Goal: Find specific page/section: Find specific page/section

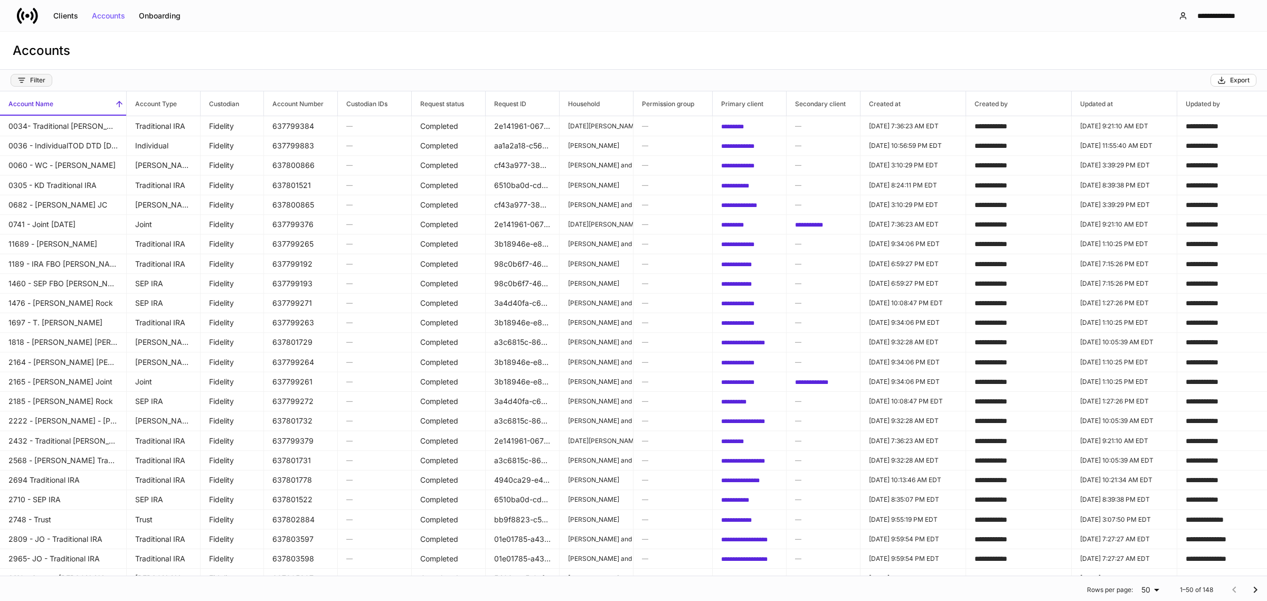
click at [45, 77] on button "Filter" at bounding box center [32, 80] width 42 height 13
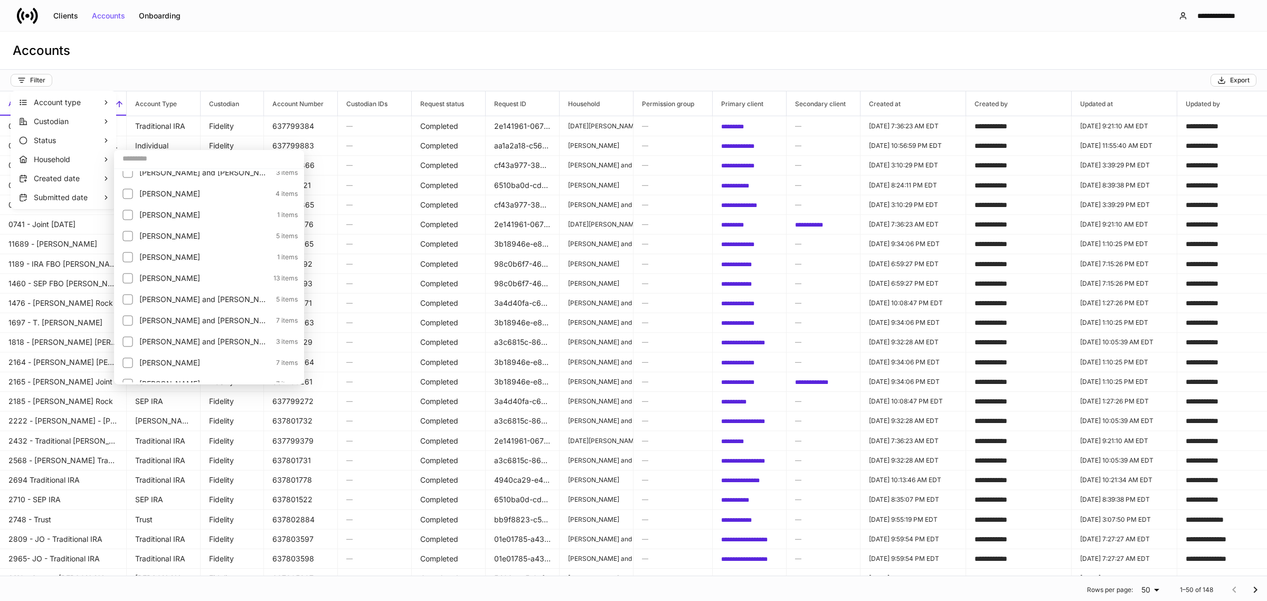
scroll to position [736, 0]
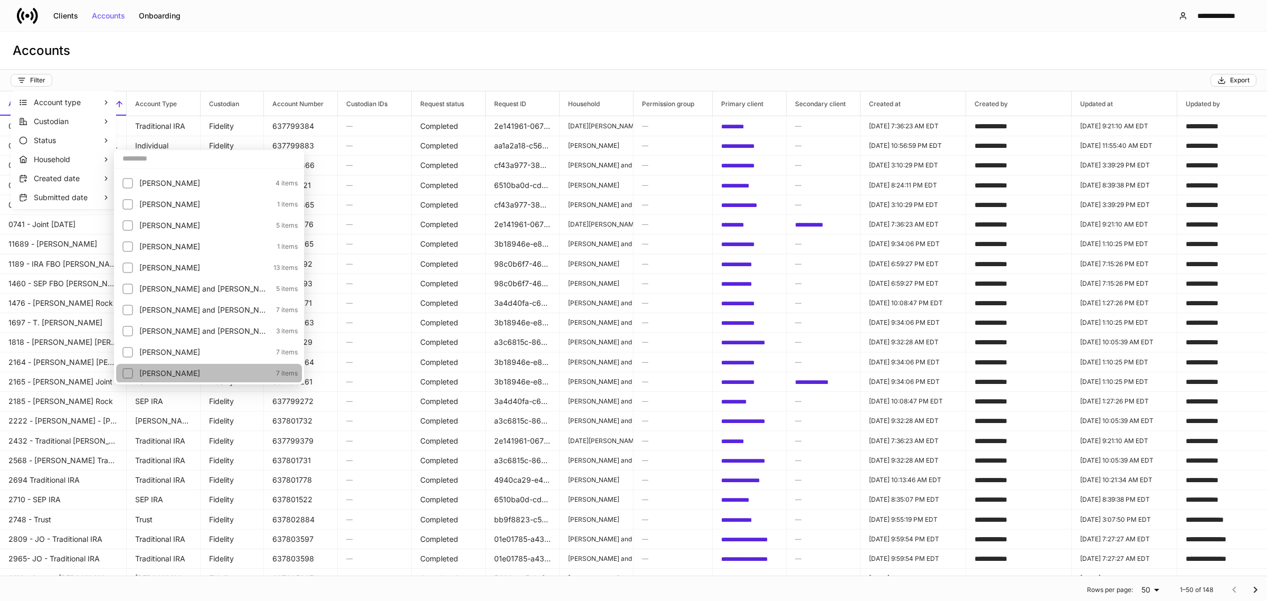
click at [225, 375] on p "[PERSON_NAME]" at bounding box center [204, 373] width 130 height 11
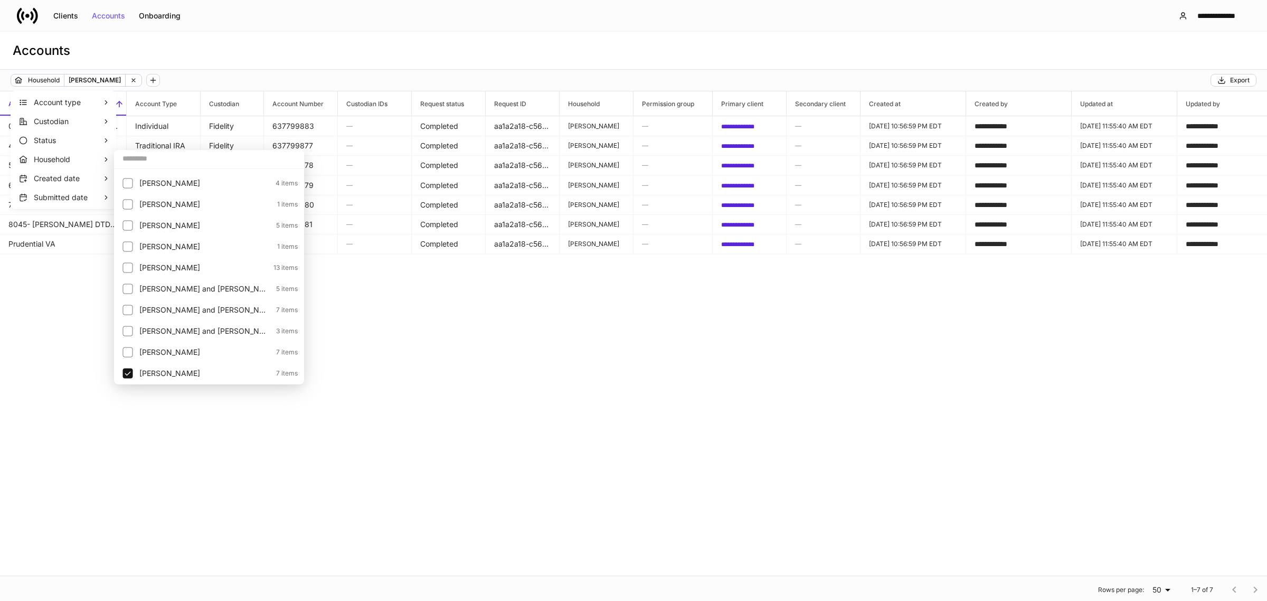
click at [465, 362] on div at bounding box center [633, 300] width 1267 height 601
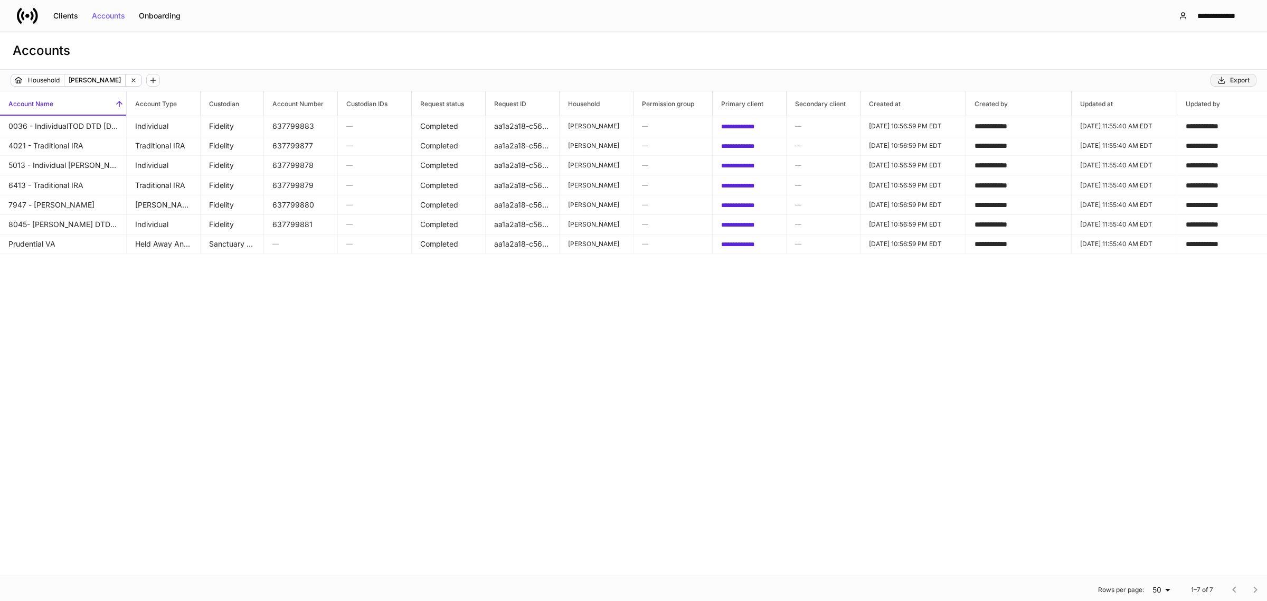
click at [1218, 77] on icon "button" at bounding box center [1221, 80] width 8 height 8
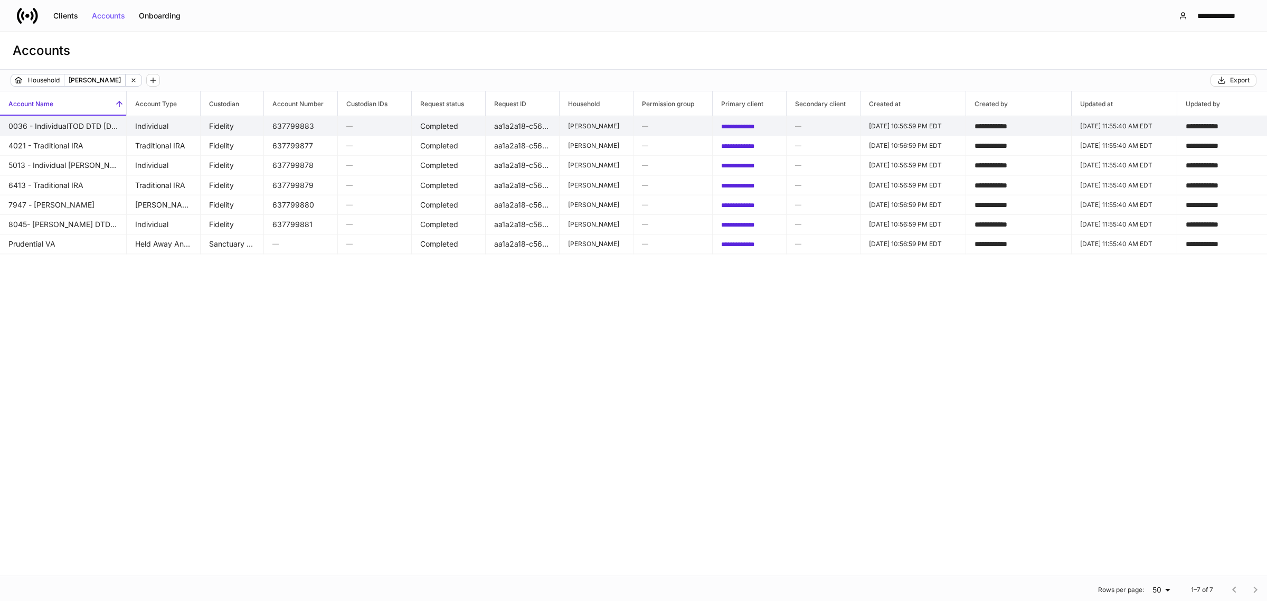
click at [754, 123] on span "**********" at bounding box center [737, 126] width 33 height 6
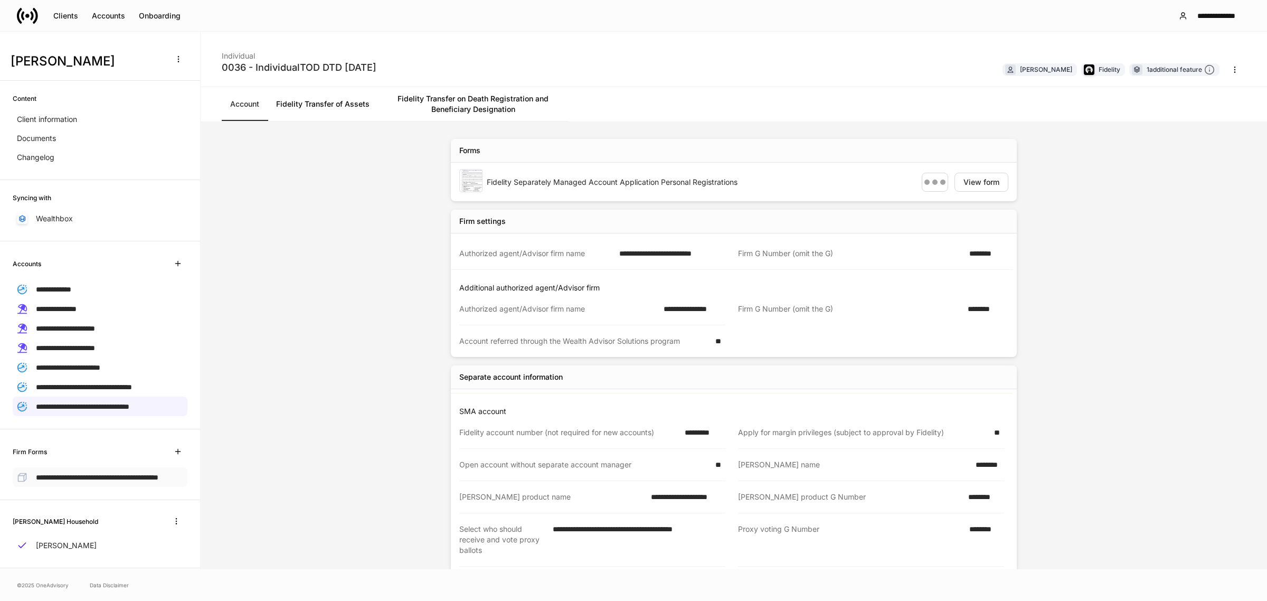
click at [94, 476] on span "**********" at bounding box center [97, 476] width 122 height 7
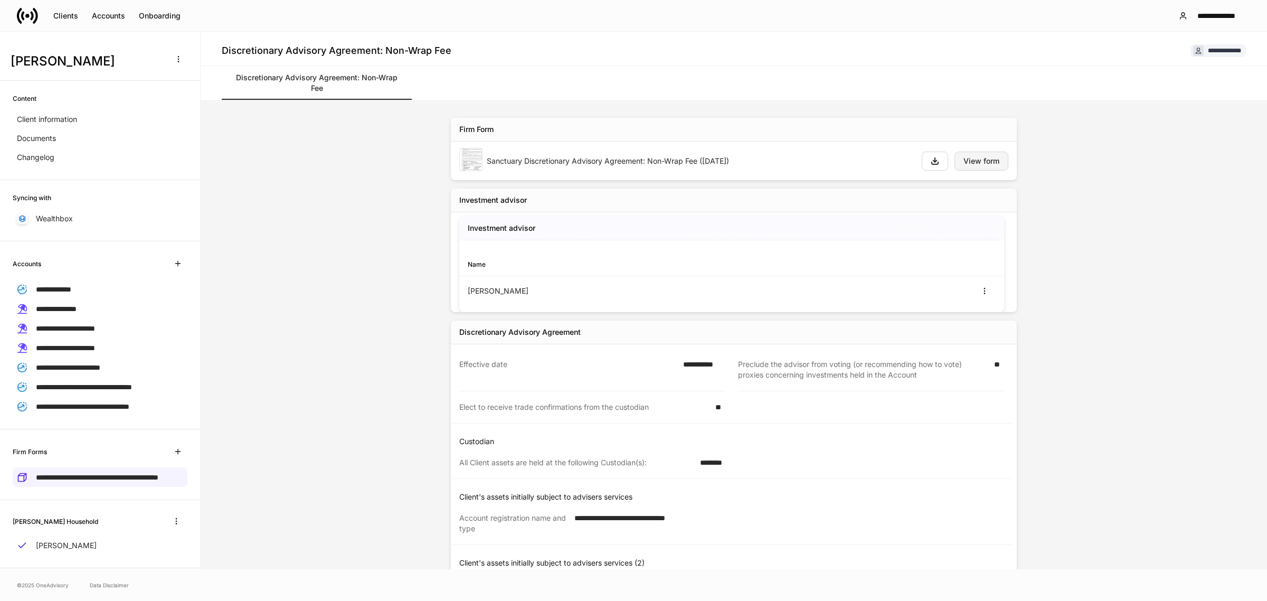
click at [988, 162] on div "View form" at bounding box center [981, 160] width 36 height 7
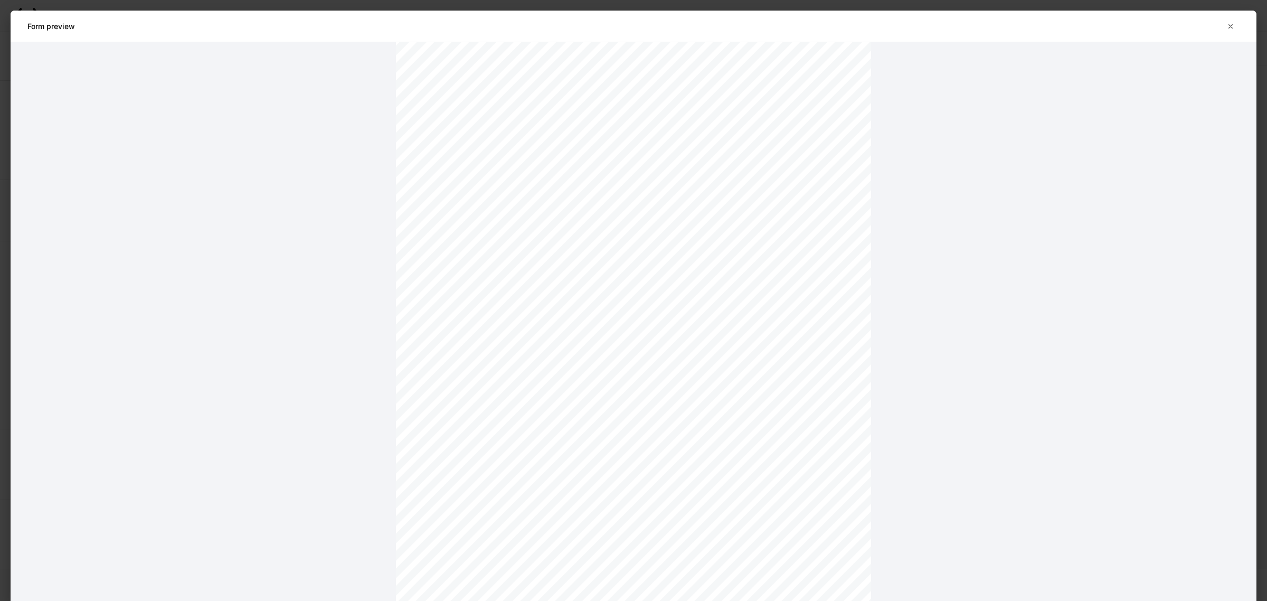
scroll to position [8132, 0]
click at [1222, 26] on button "button" at bounding box center [1230, 26] width 18 height 17
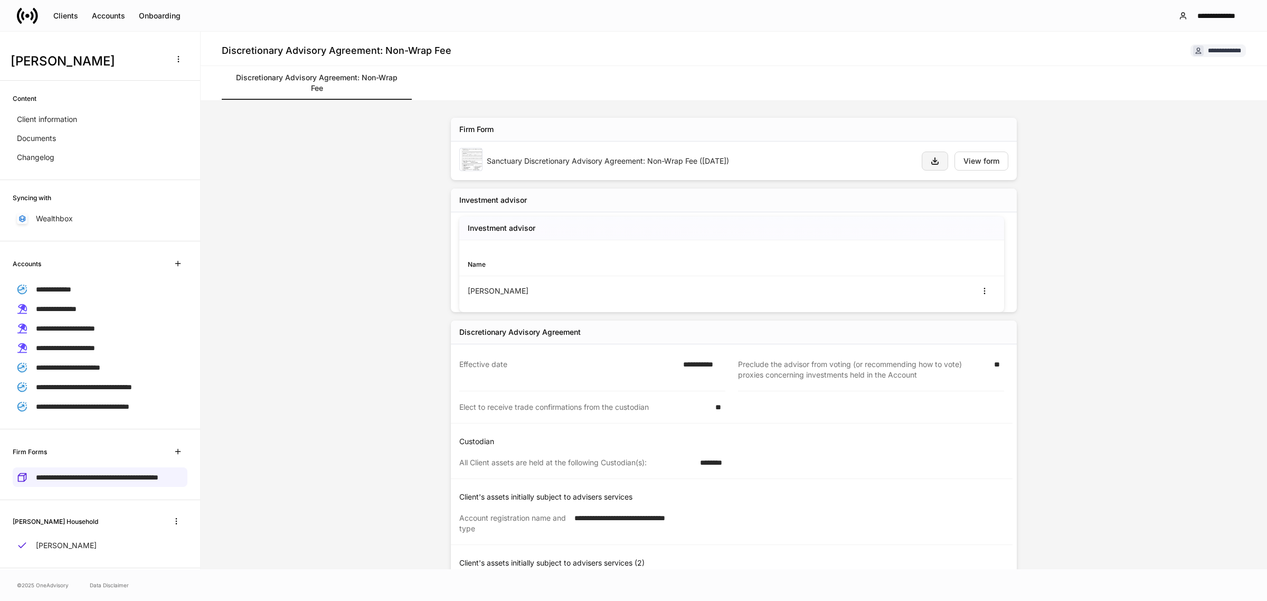
click at [930, 159] on icon "button" at bounding box center [934, 161] width 8 height 8
click at [24, 28] on div "**********" at bounding box center [633, 15] width 1267 height 31
click at [24, 27] on div "**********" at bounding box center [633, 15] width 1267 height 31
click at [32, 11] on icon at bounding box center [31, 15] width 3 height 9
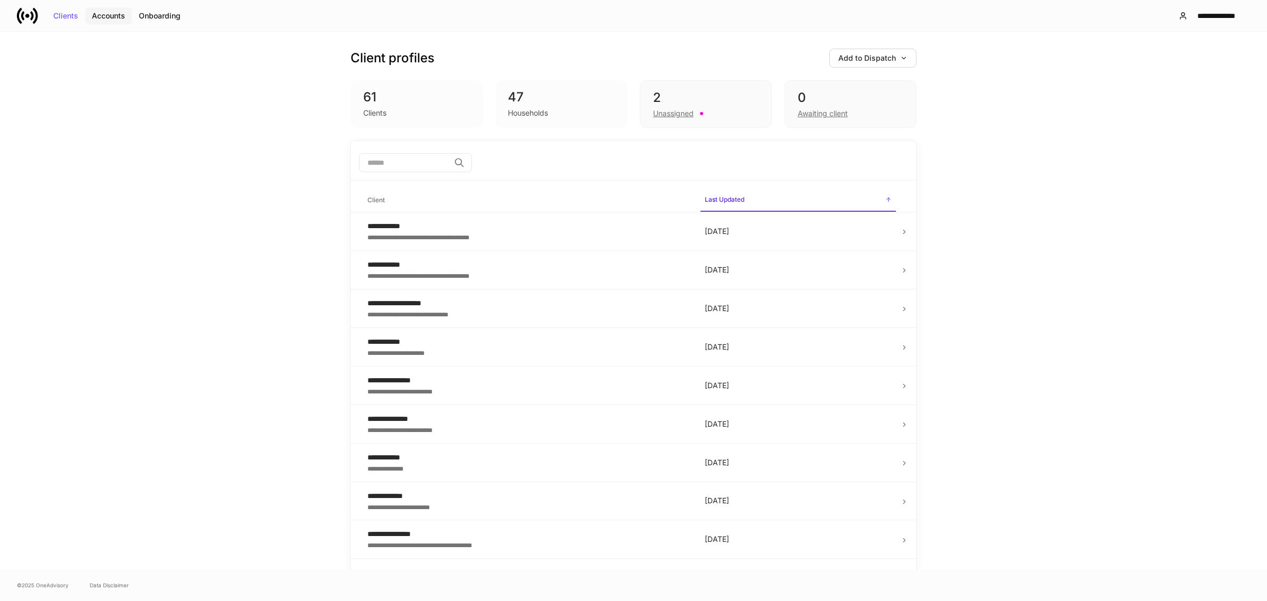
click at [118, 12] on div "Accounts" at bounding box center [108, 15] width 33 height 7
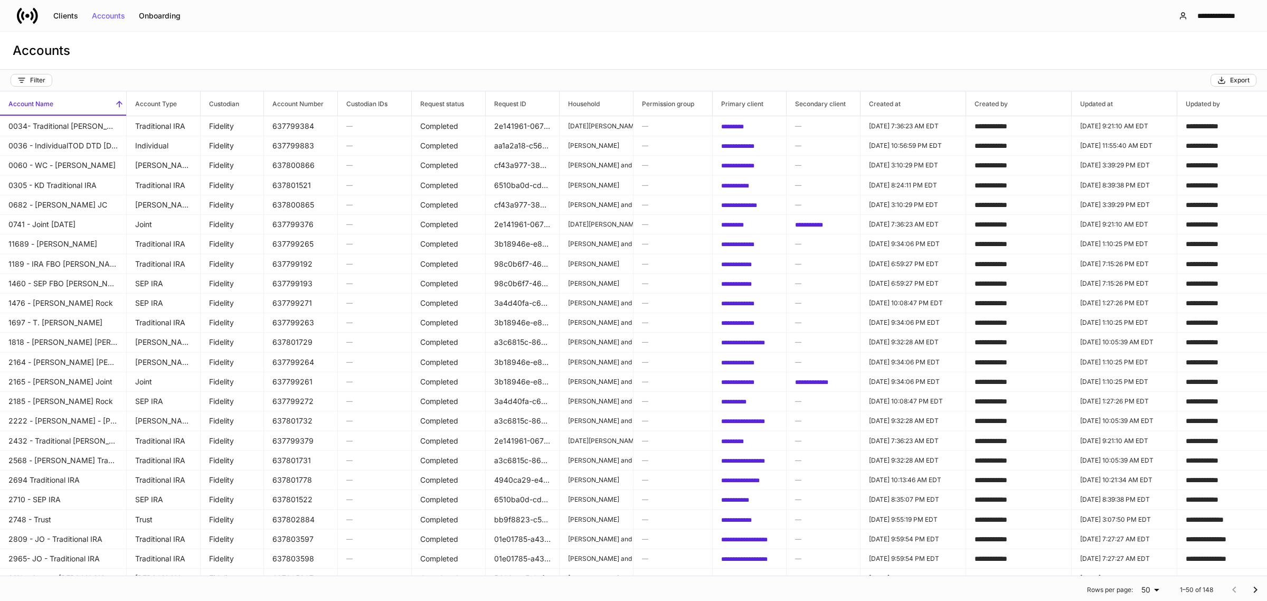
click at [155, 90] on div "Filter Export" at bounding box center [633, 81] width 1267 height 22
click at [155, 93] on span "Account Type" at bounding box center [163, 103] width 73 height 24
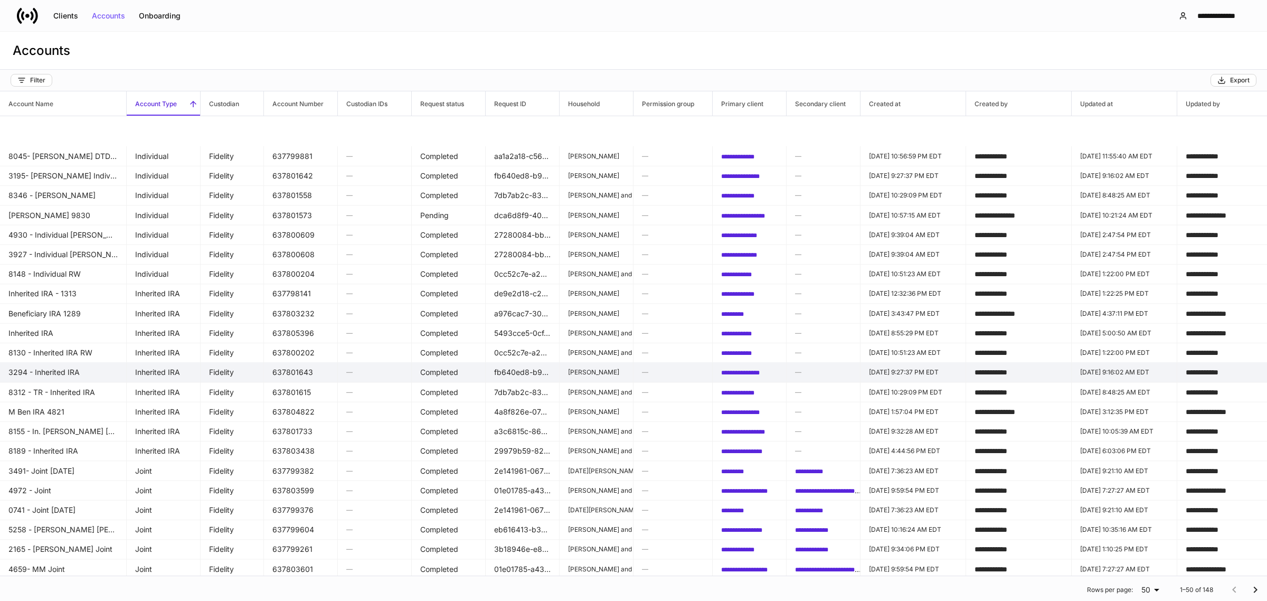
scroll to position [532, 0]
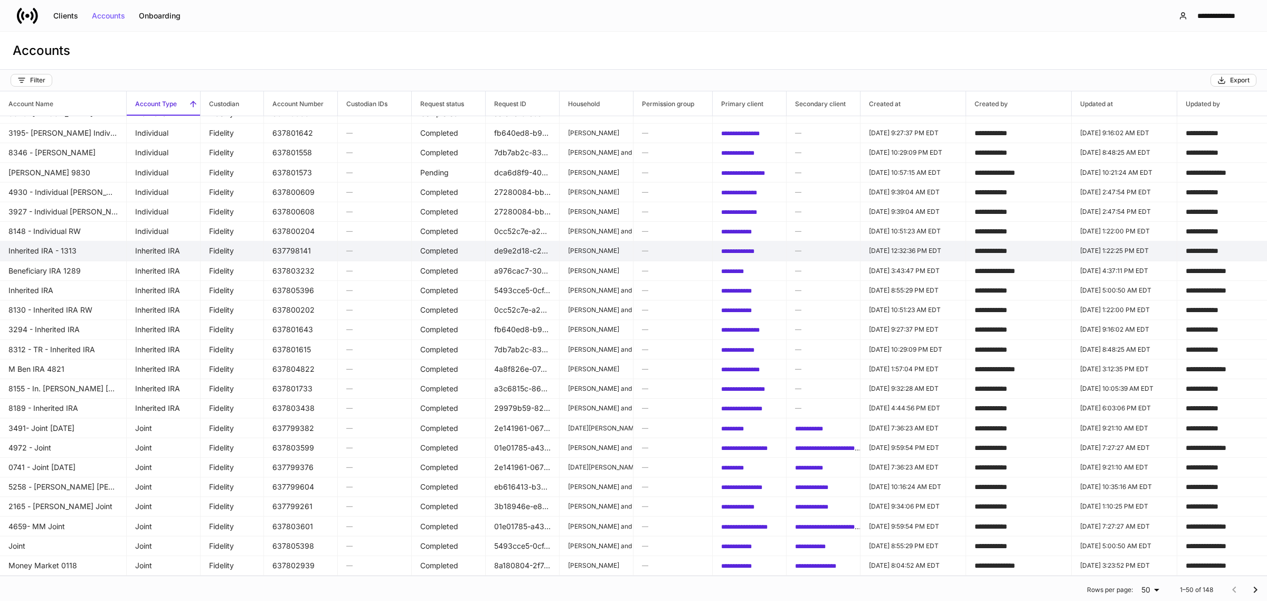
click at [69, 243] on td "Inherited IRA - 1313" at bounding box center [63, 251] width 127 height 20
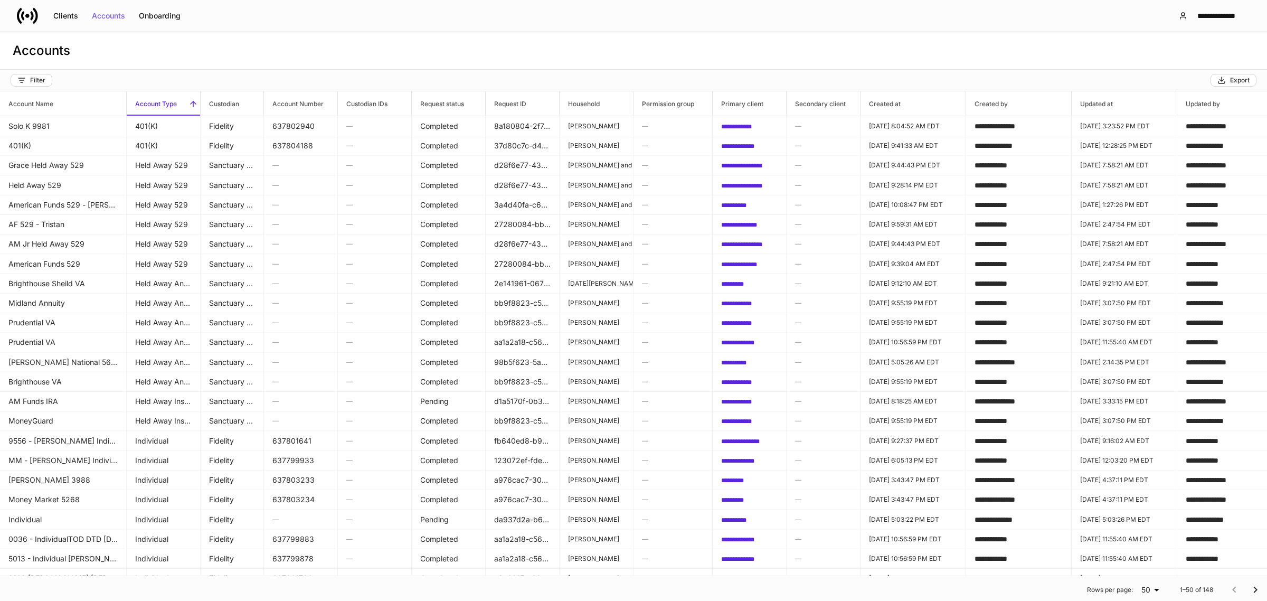
click at [169, 102] on h6 "Account Type" at bounding box center [152, 104] width 50 height 10
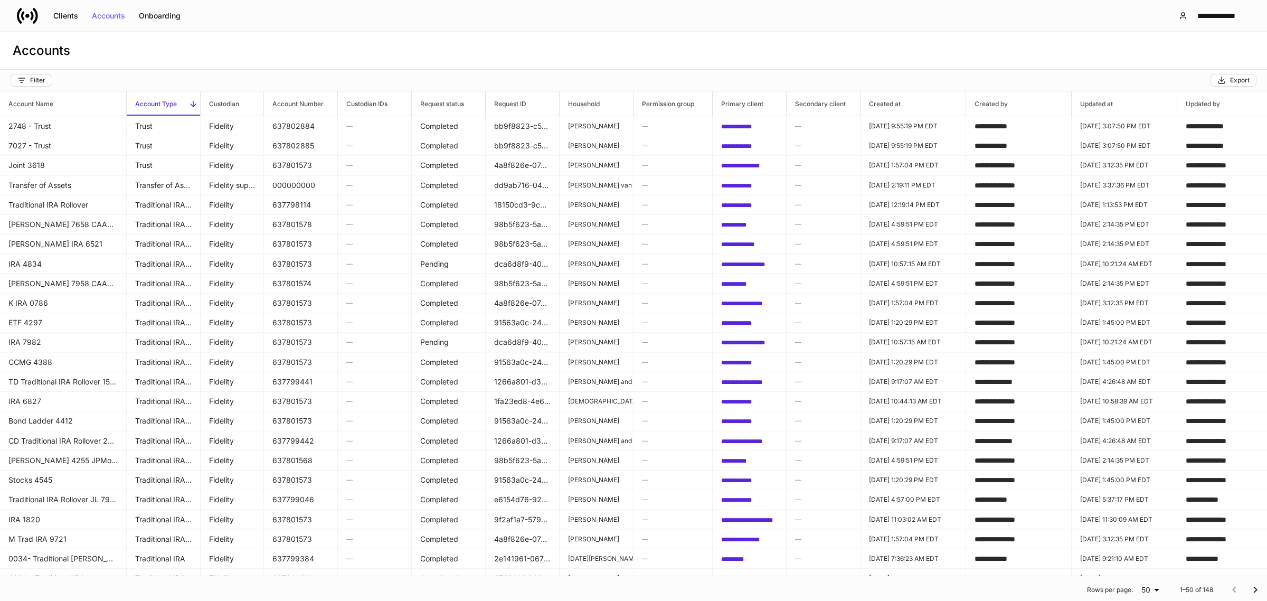
click at [169, 102] on h6 "Account Type" at bounding box center [152, 104] width 50 height 10
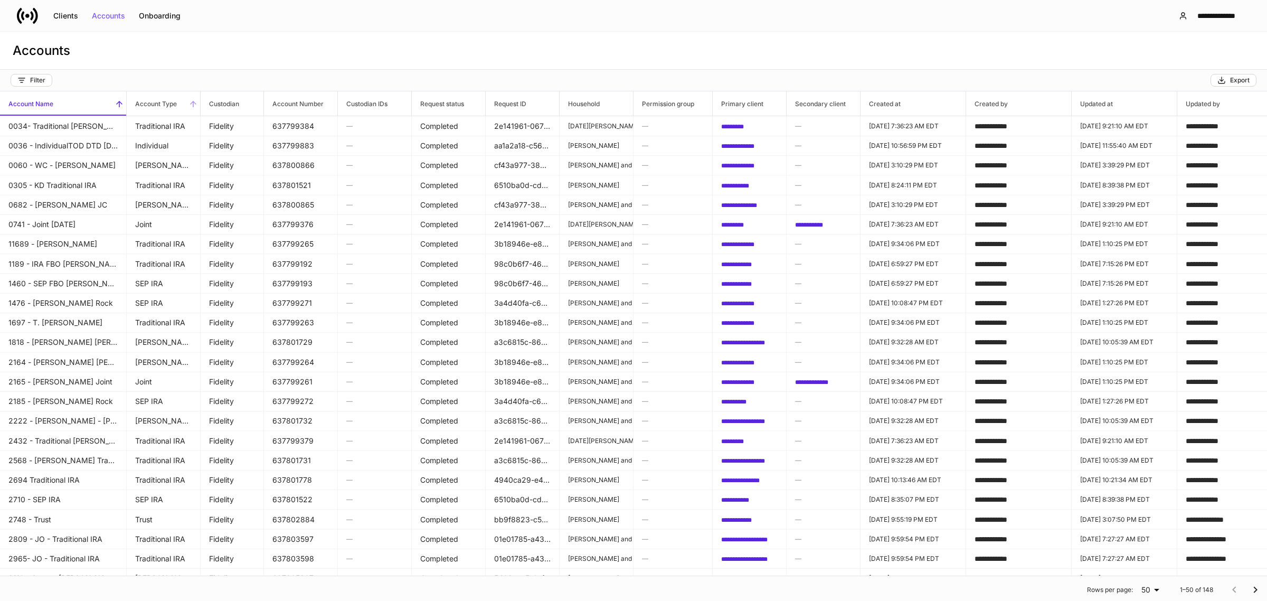
click at [169, 102] on h6 "Account Type" at bounding box center [152, 104] width 50 height 10
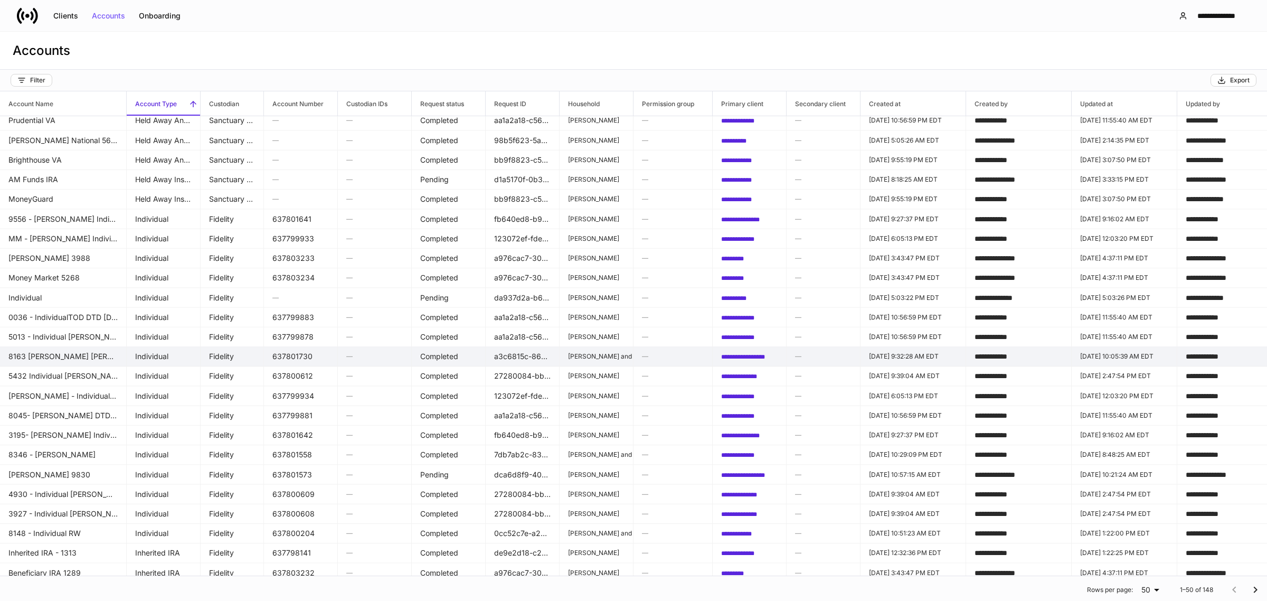
scroll to position [462, 0]
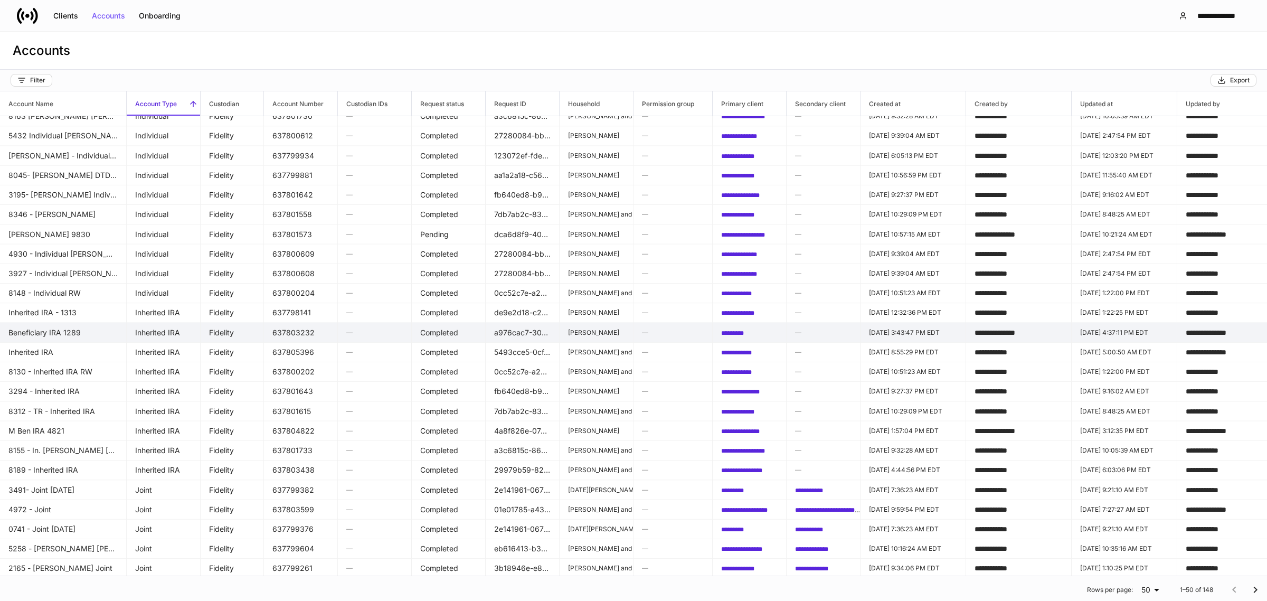
click at [463, 332] on td "Completed" at bounding box center [449, 332] width 74 height 20
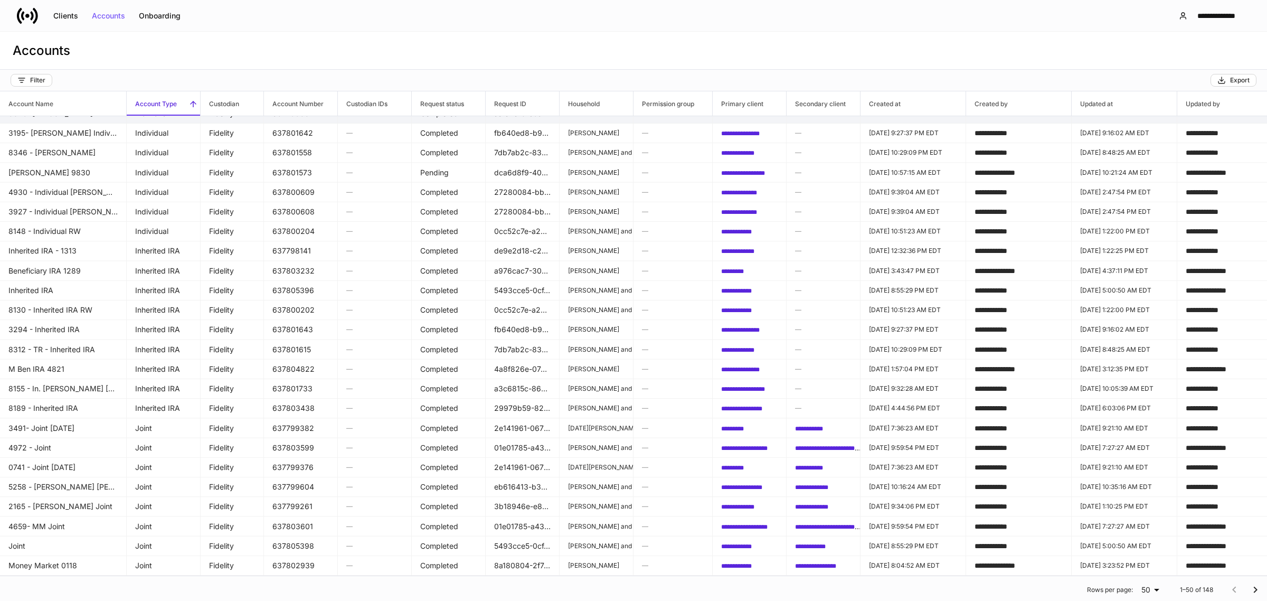
scroll to position [528, 0]
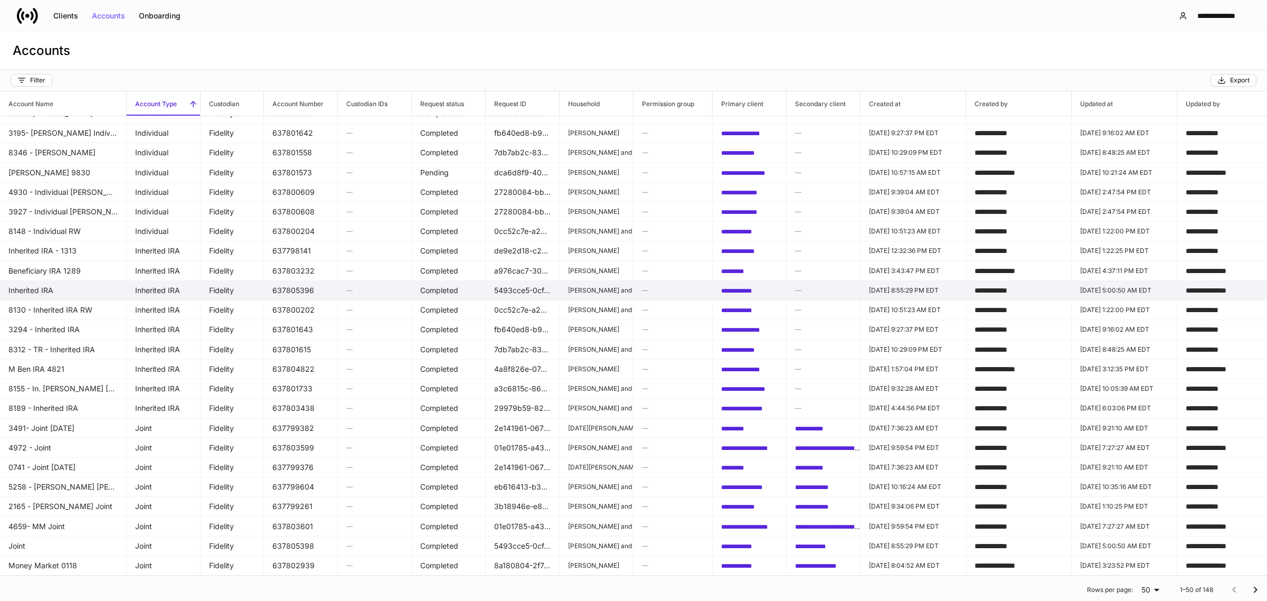
click at [72, 289] on td "Inherited IRA" at bounding box center [63, 290] width 127 height 20
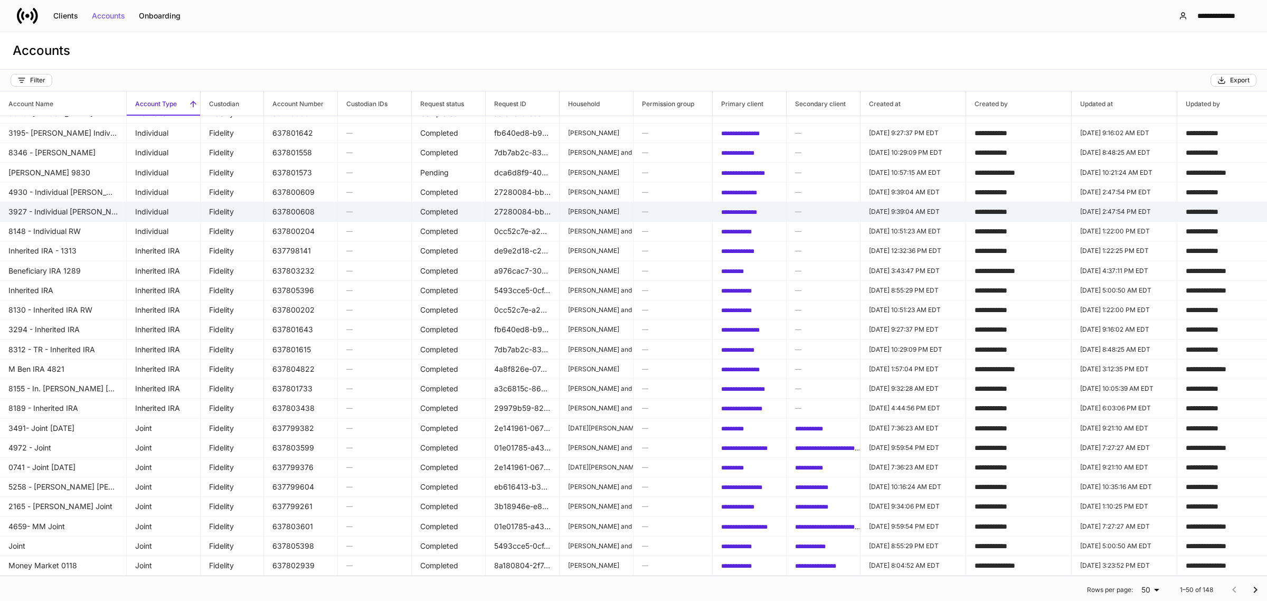
scroll to position [532, 0]
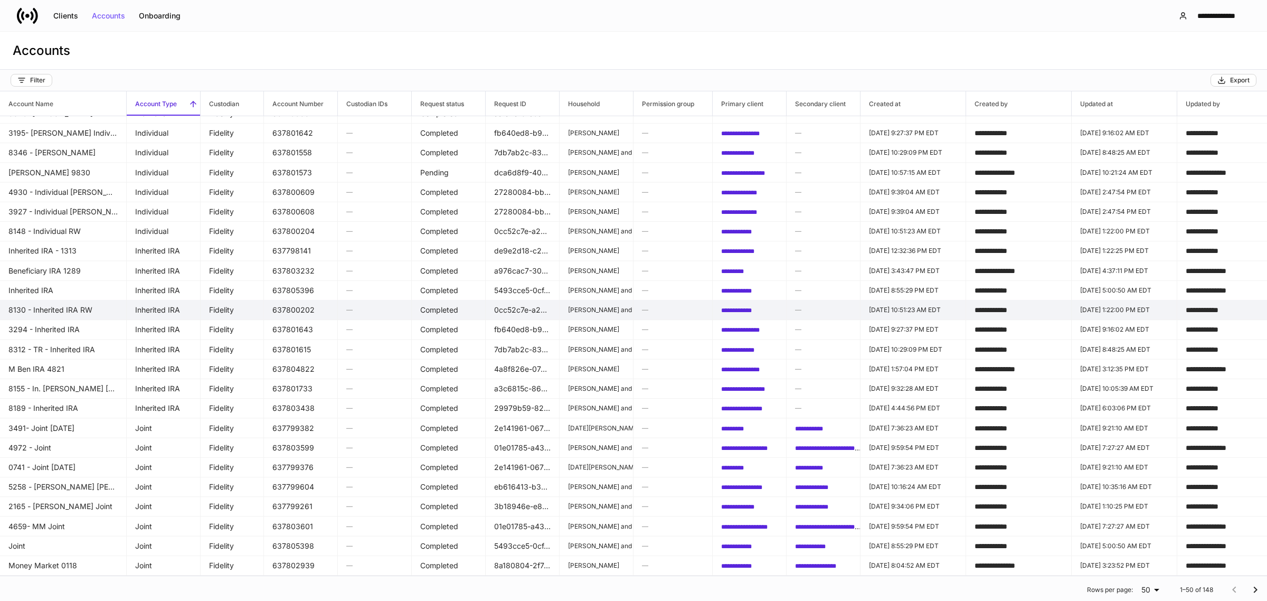
click at [74, 300] on td "8130 - Inherited IRA RW" at bounding box center [63, 310] width 127 height 20
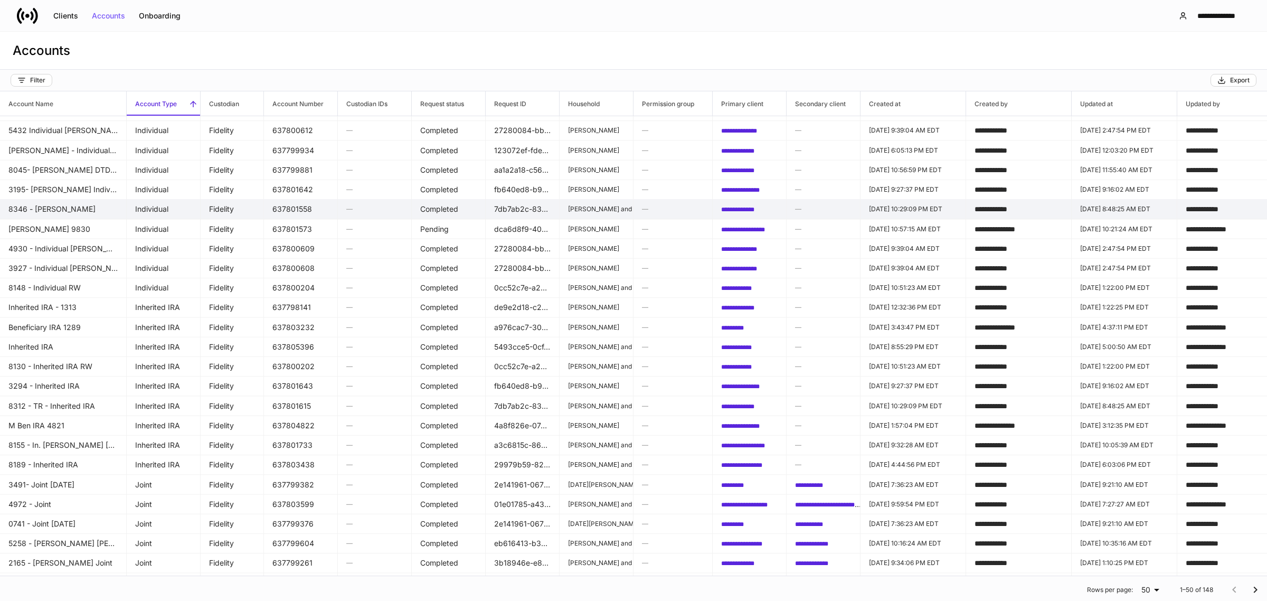
scroll to position [532, 0]
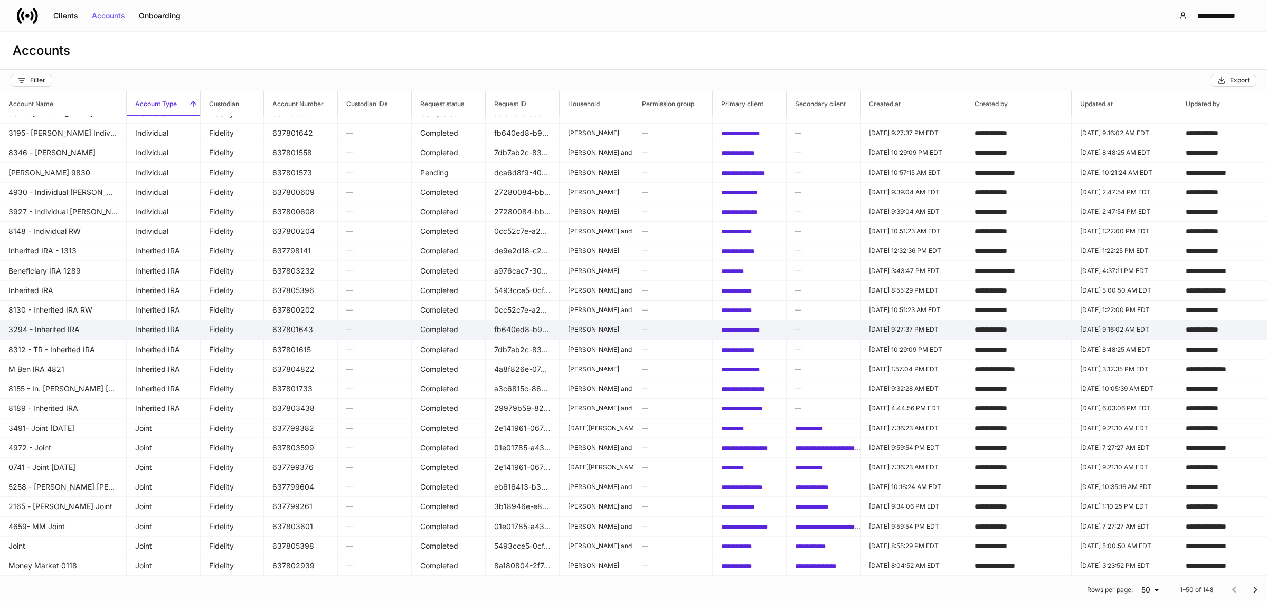
click at [72, 323] on td "3294 - Inherited IRA" at bounding box center [63, 329] width 127 height 20
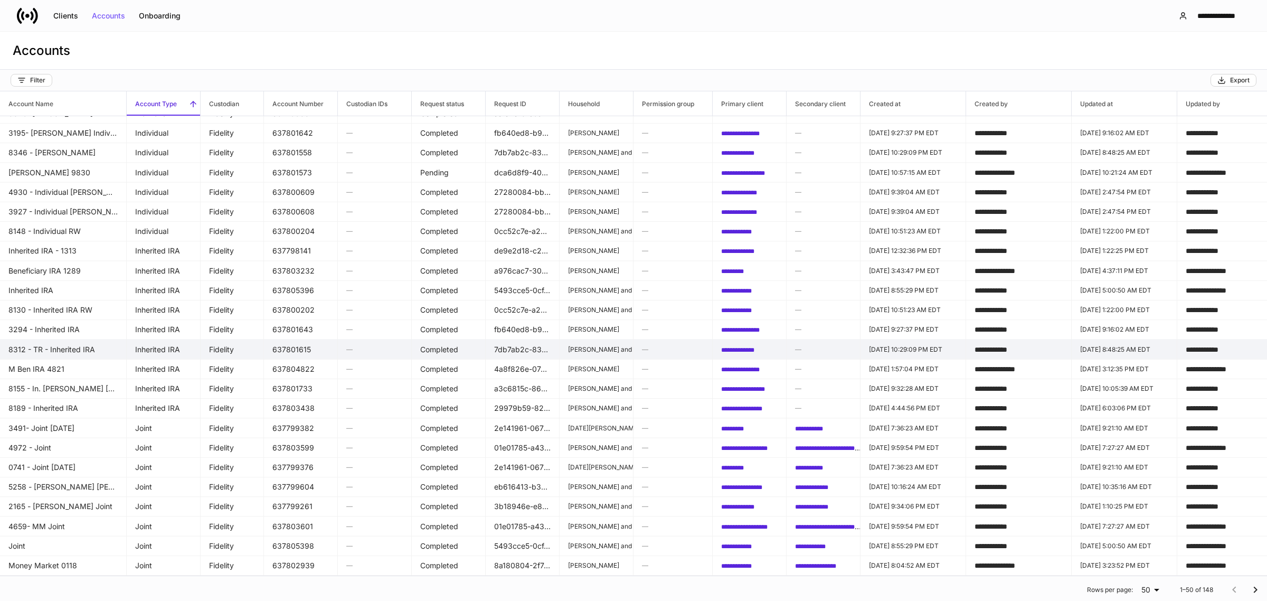
click at [66, 344] on td "8312 - TR - Inherited IRA" at bounding box center [63, 349] width 127 height 20
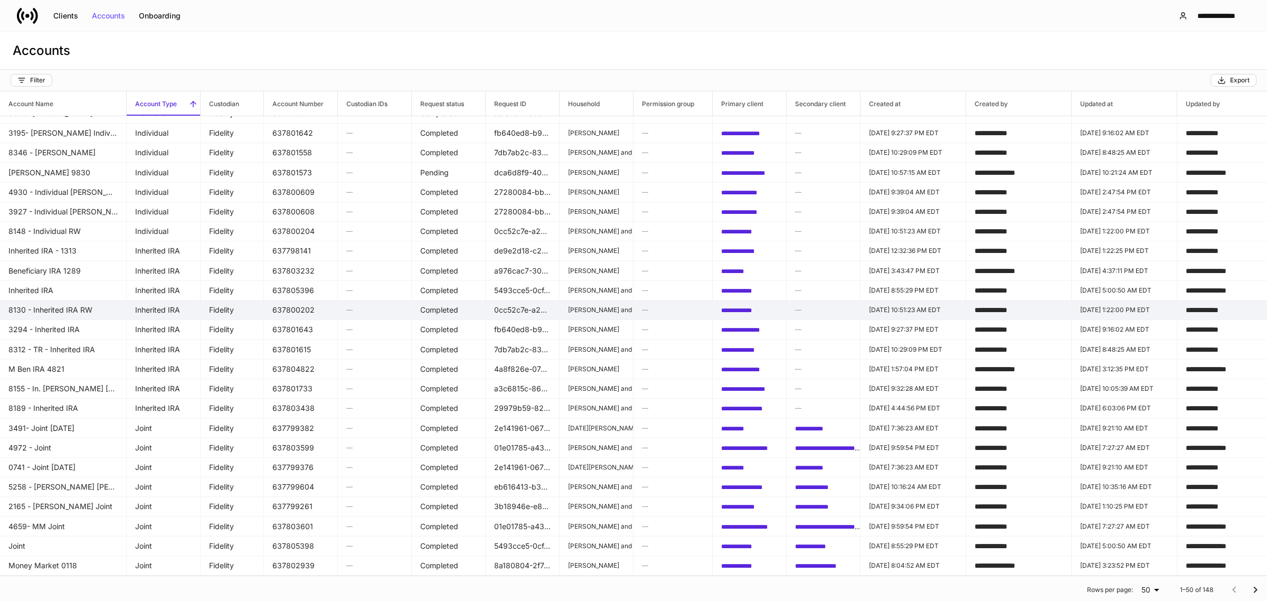
scroll to position [532, 0]
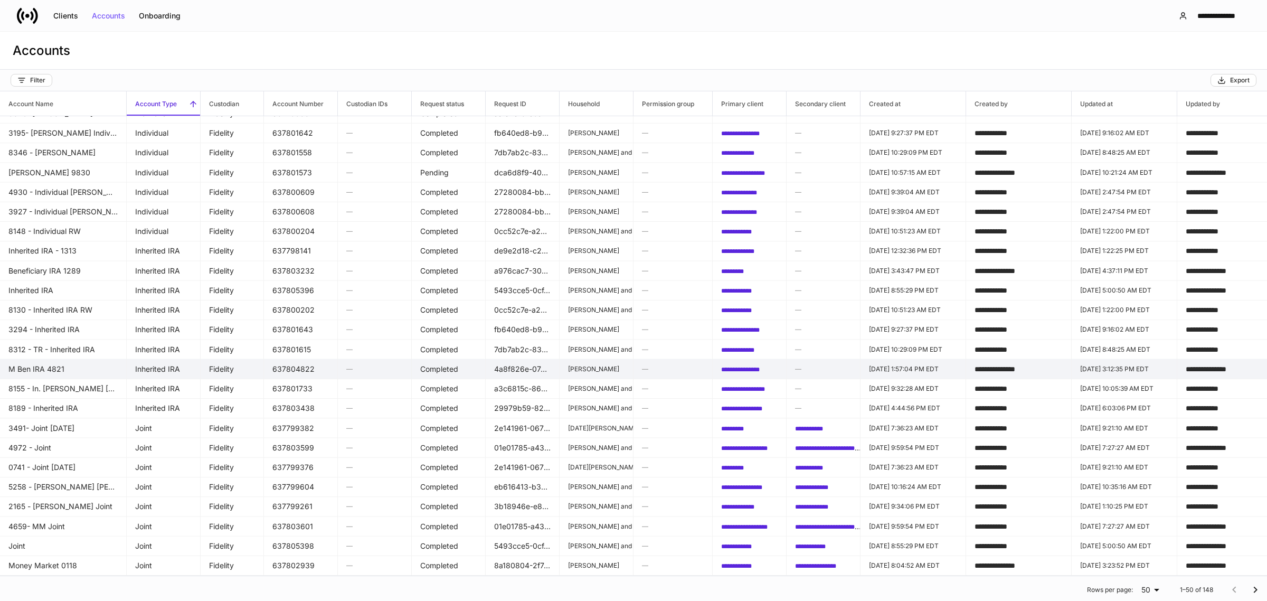
click at [64, 363] on td "M Ben IRA 4821" at bounding box center [63, 369] width 127 height 20
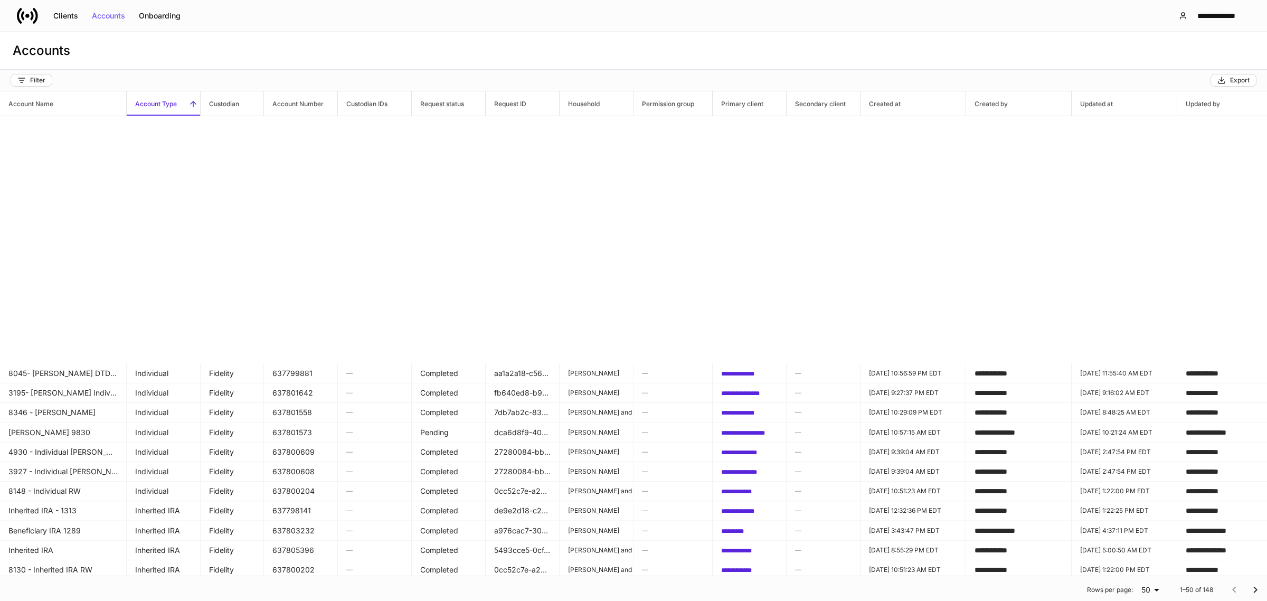
scroll to position [532, 0]
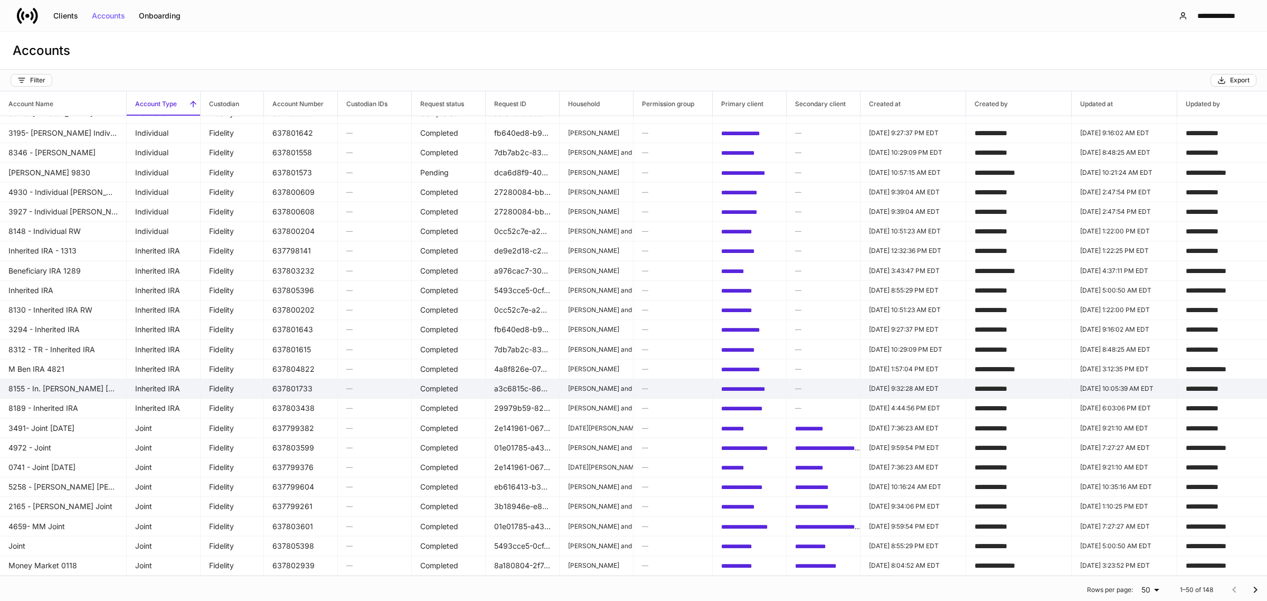
click at [81, 378] on td "8155 - In. [PERSON_NAME] [PERSON_NAME]" at bounding box center [63, 388] width 127 height 20
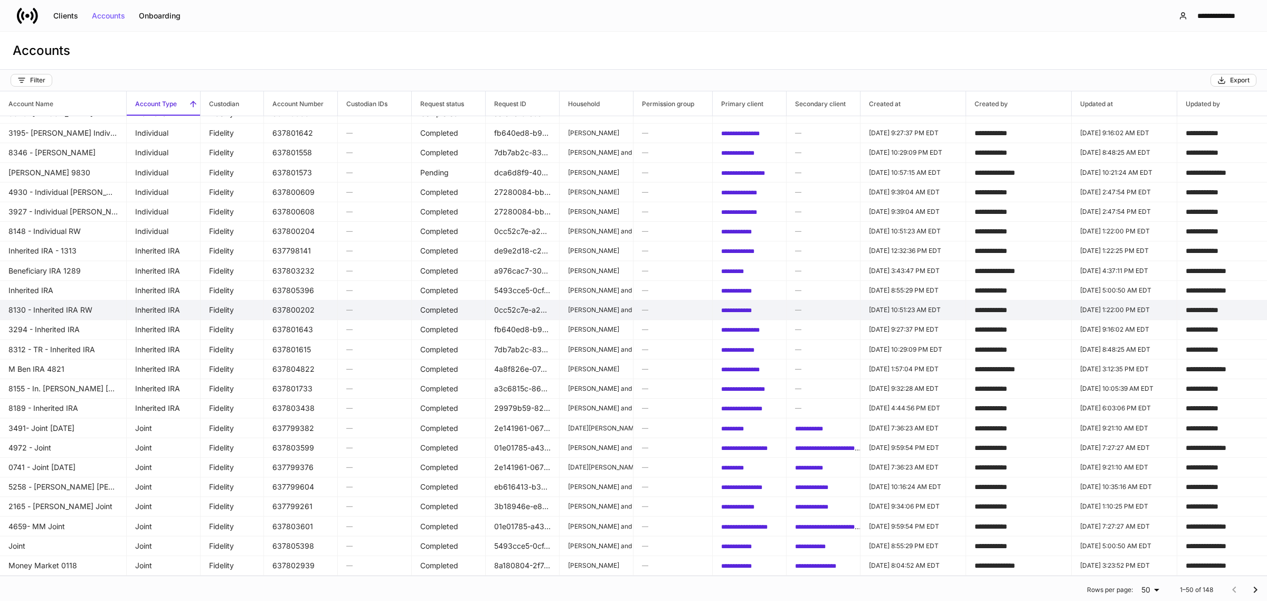
scroll to position [532, 0]
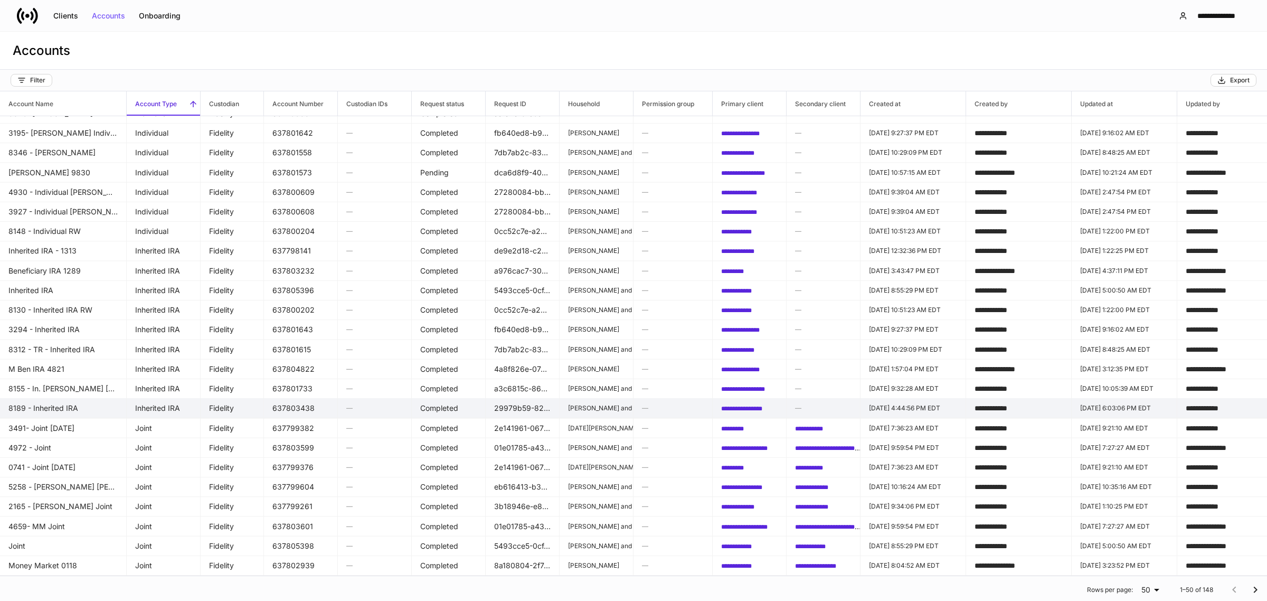
click at [80, 401] on td "8189 - Inherited IRA" at bounding box center [63, 408] width 127 height 20
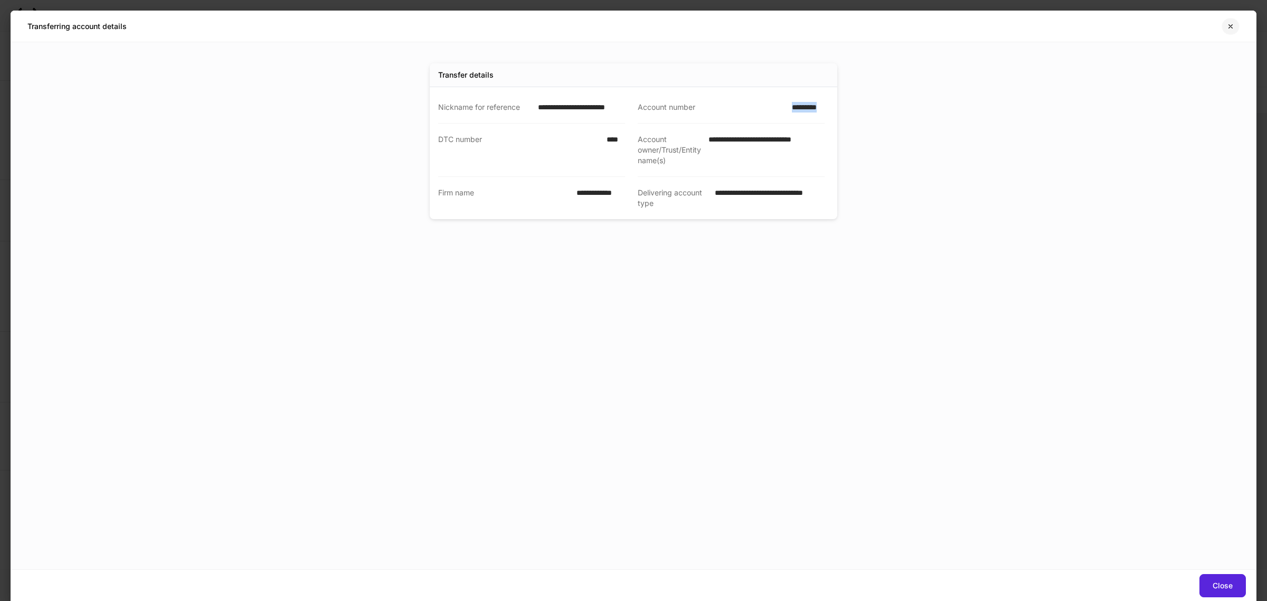
click at [1227, 31] on button "button" at bounding box center [1230, 26] width 18 height 17
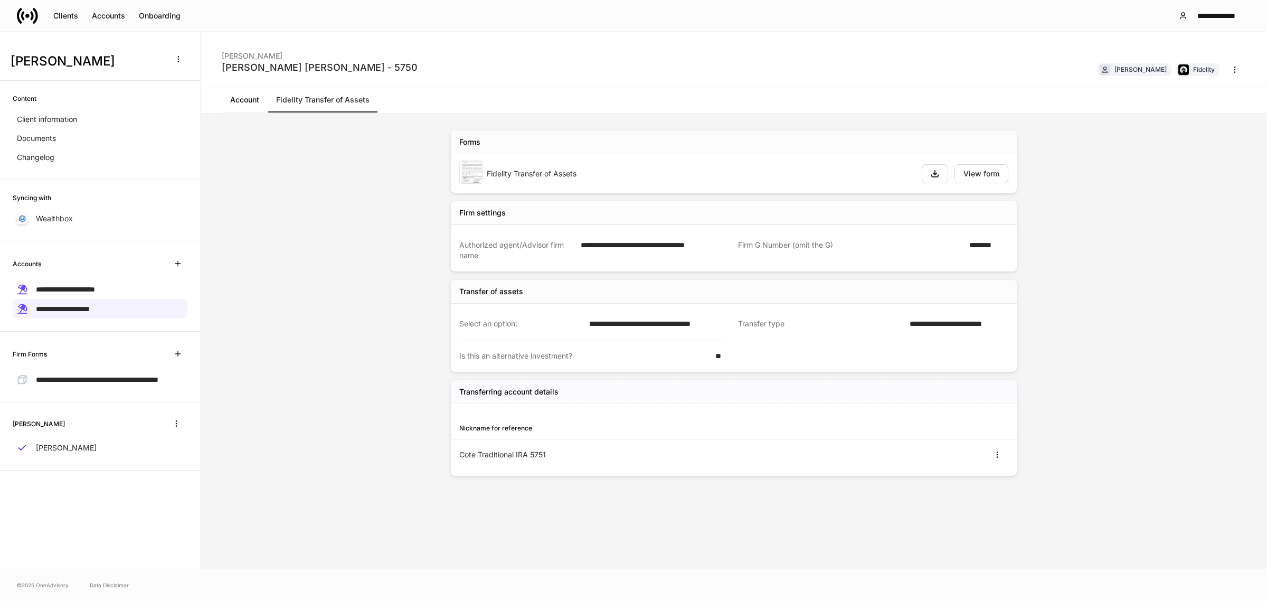
click at [30, 20] on icon at bounding box center [27, 15] width 21 height 21
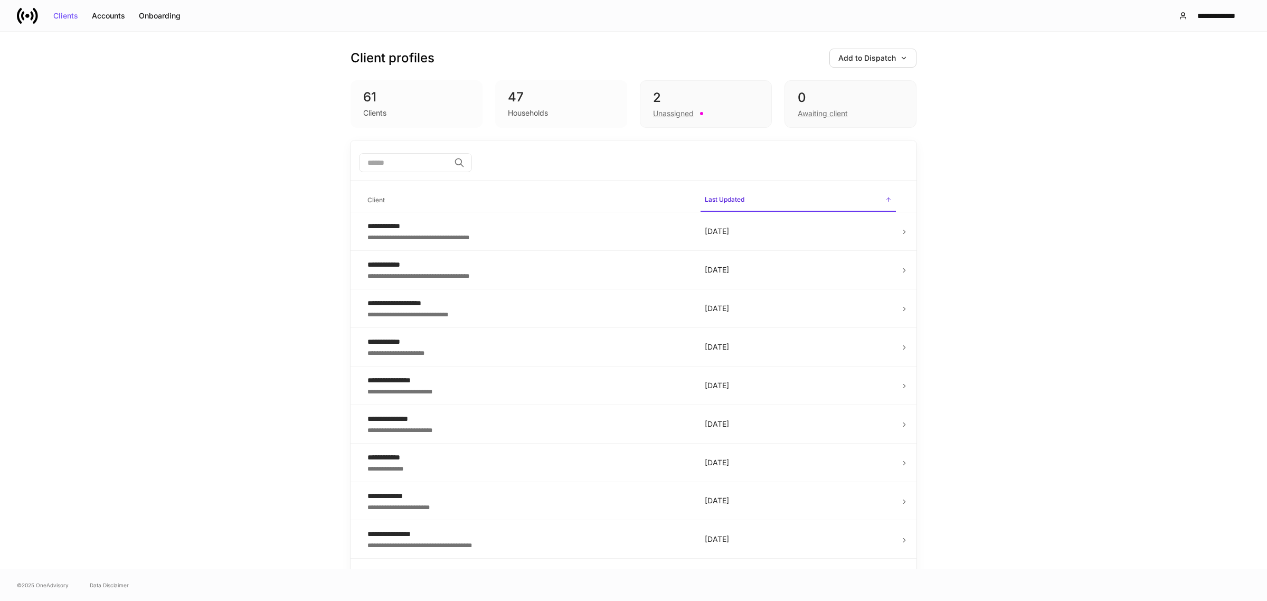
click at [368, 163] on input "search" at bounding box center [404, 162] width 91 height 19
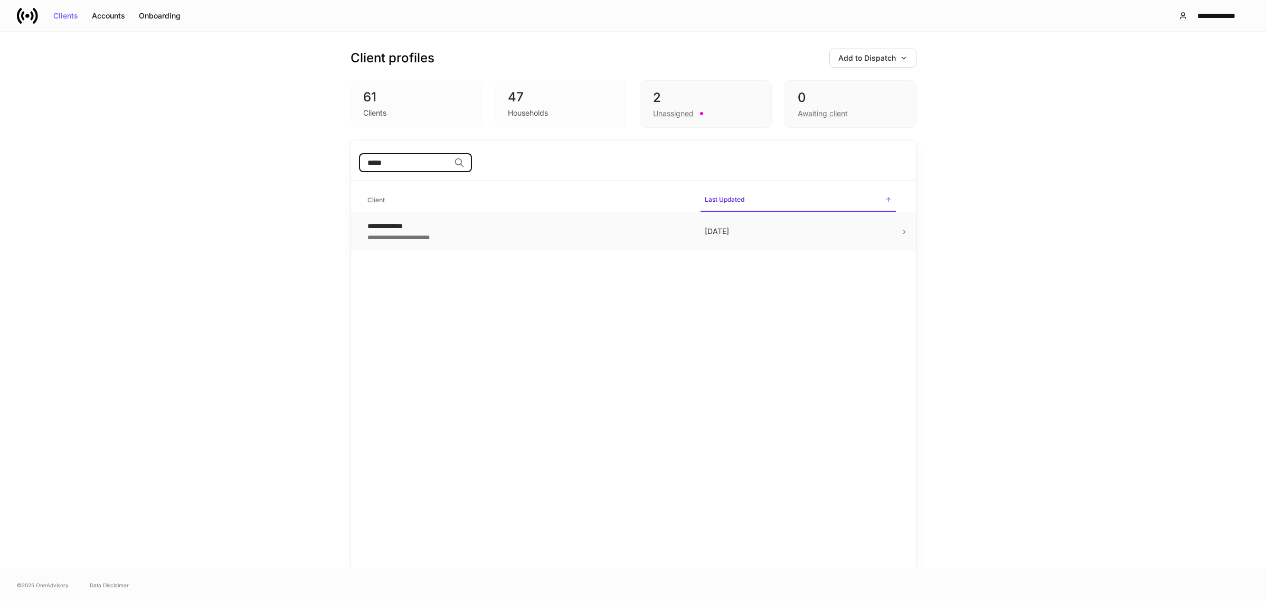
type input "*****"
click at [417, 235] on div "**********" at bounding box center [527, 236] width 320 height 11
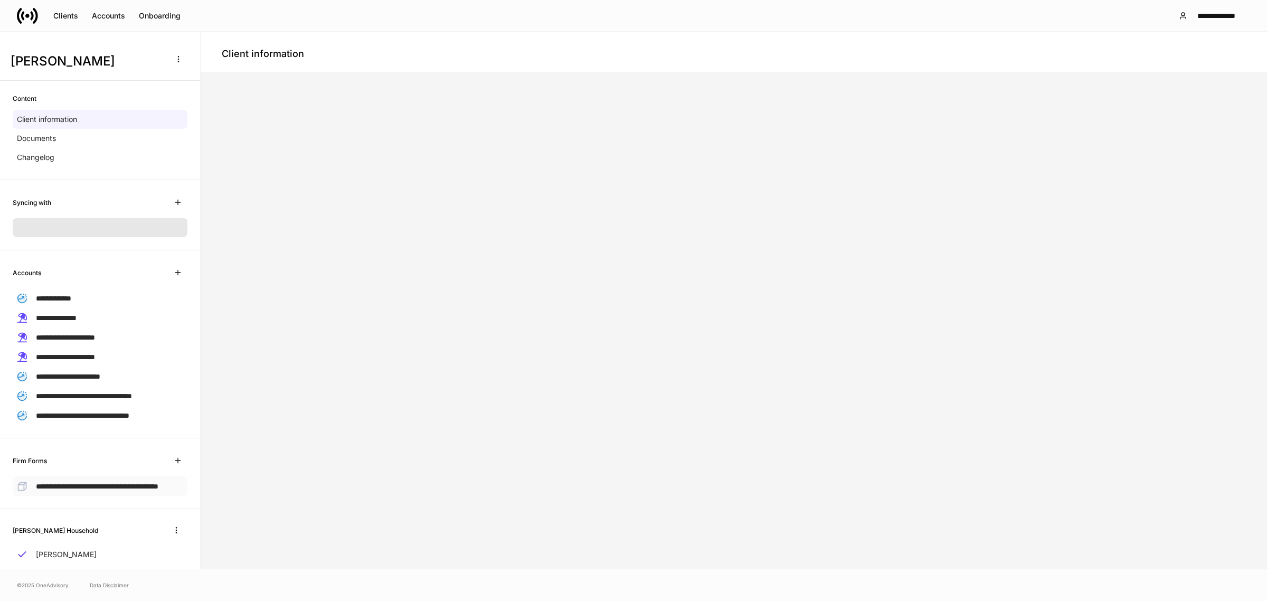
click at [81, 485] on span "**********" at bounding box center [97, 485] width 122 height 7
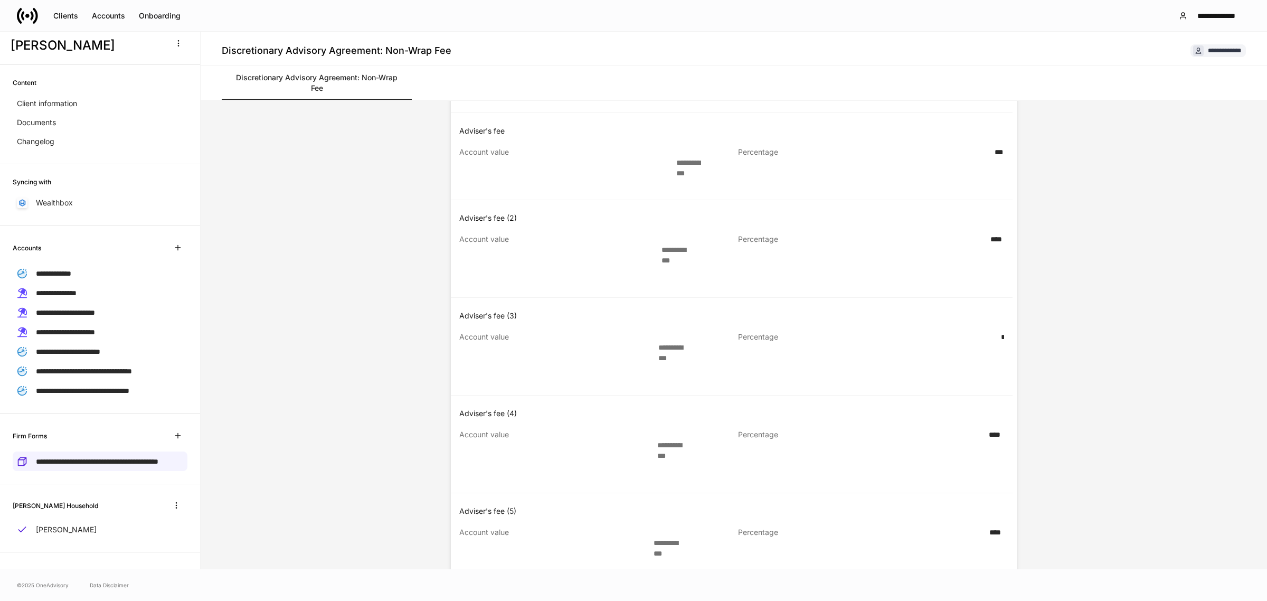
scroll to position [814, 0]
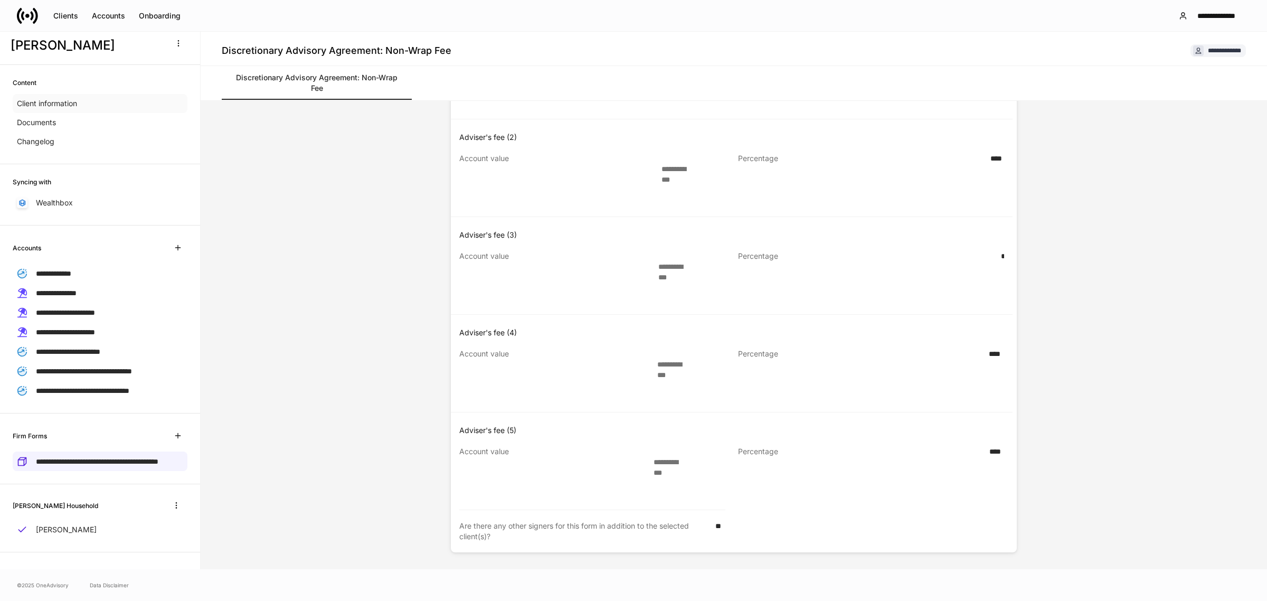
click at [78, 104] on div "Client information" at bounding box center [100, 103] width 175 height 19
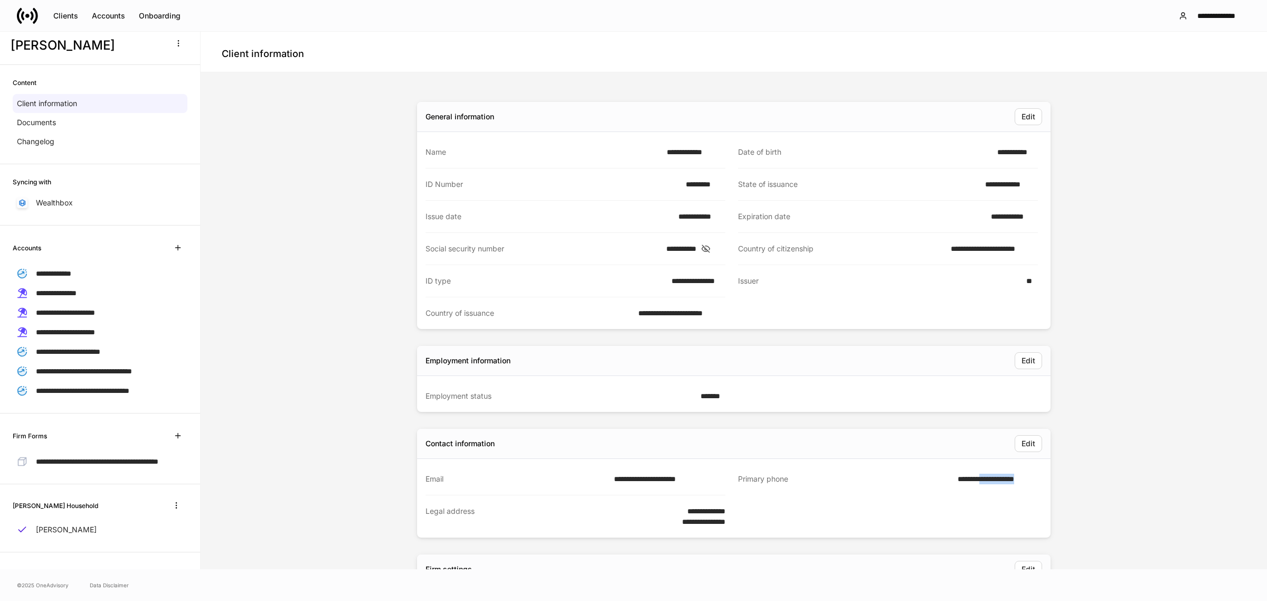
drag, startPoint x: 1037, startPoint y: 479, endPoint x: 979, endPoint y: 479, distance: 58.0
click at [979, 479] on div "**********" at bounding box center [733, 482] width 633 height 109
copy link "**********"
